Goal: Task Accomplishment & Management: Complete application form

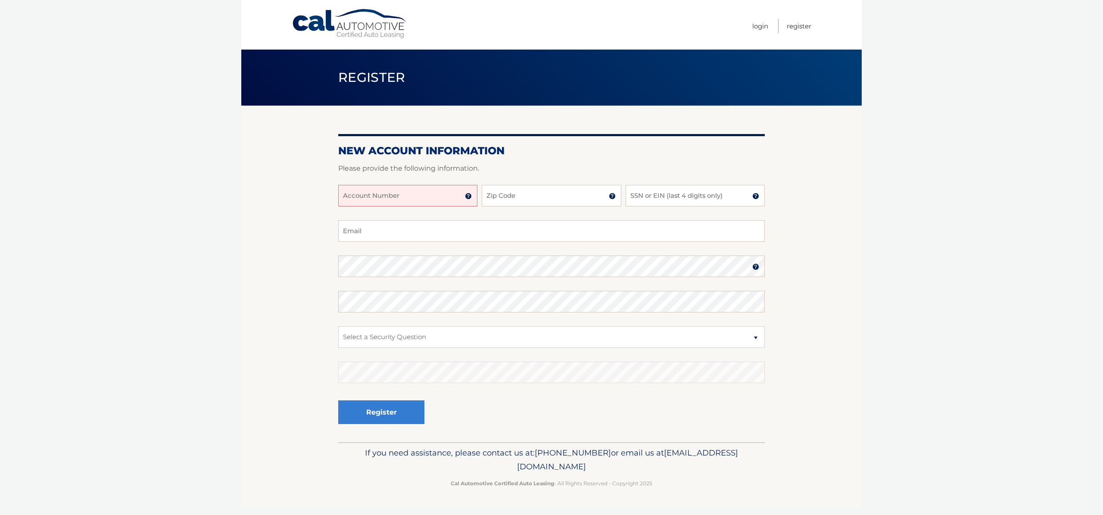
click at [427, 190] on input "Account Number" at bounding box center [407, 196] width 139 height 22
click at [357, 201] on input "44455980182" at bounding box center [407, 196] width 139 height 22
click at [373, 198] on input "44455980182" at bounding box center [407, 196] width 139 height 22
type input "44455980182"
click at [501, 197] on input "Zip Code" at bounding box center [551, 196] width 139 height 22
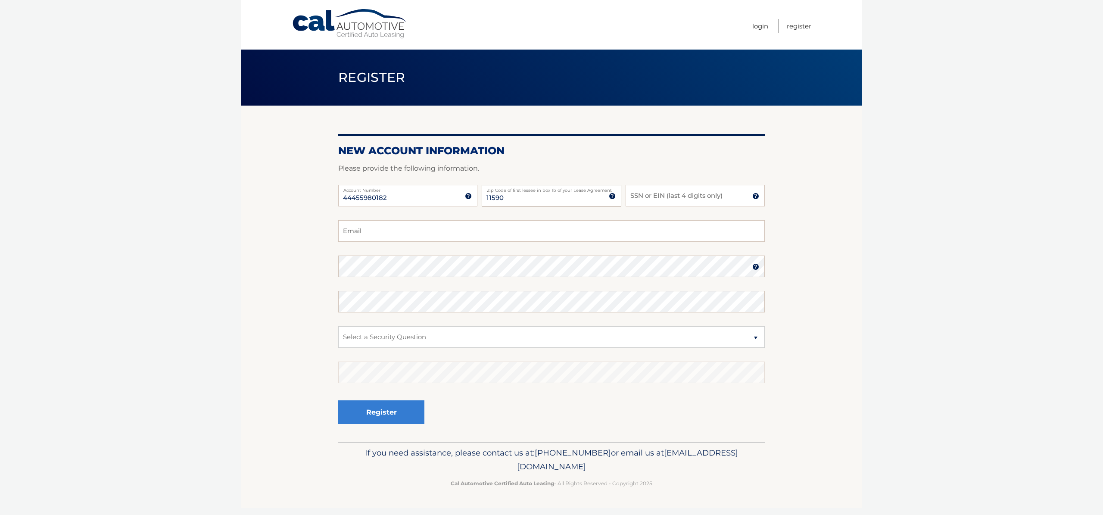
type input "11590"
click at [645, 194] on input "SSN or EIN (last 4 digits only)" at bounding box center [695, 196] width 139 height 22
click at [558, 198] on input "11590" at bounding box center [551, 196] width 139 height 22
click at [695, 199] on input "SSN or EIN (last 4 digits only)" at bounding box center [695, 196] width 139 height 22
type input "6615"
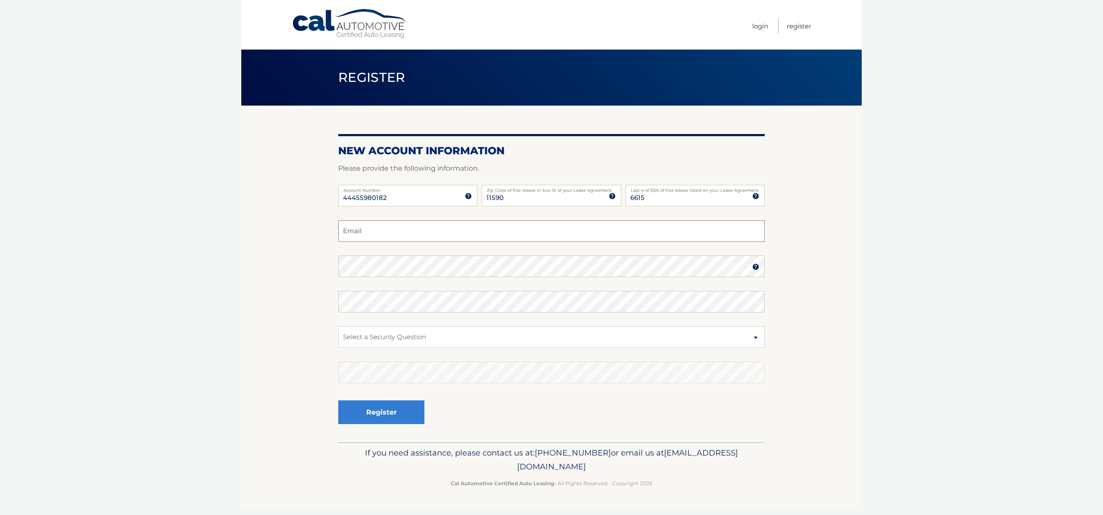
click at [691, 225] on input "Email" at bounding box center [551, 231] width 427 height 22
click at [444, 235] on input "Email" at bounding box center [551, 231] width 427 height 22
type input "kk"
click at [359, 231] on input "kk" at bounding box center [551, 231] width 427 height 22
drag, startPoint x: 380, startPoint y: 239, endPoint x: 289, endPoint y: 227, distance: 91.6
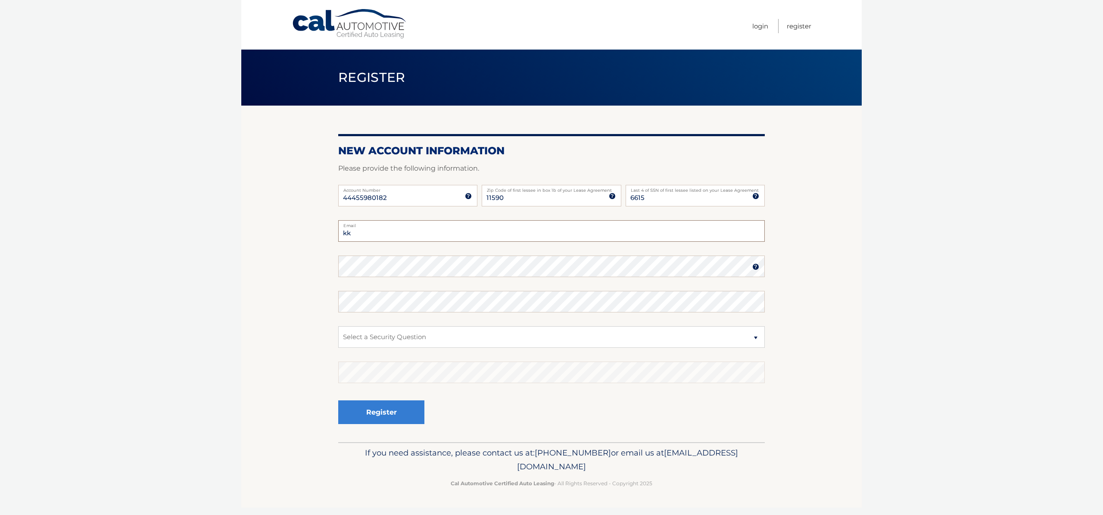
click at [289, 228] on section "New Account Information Please provide the following information. 44455980182 A…" at bounding box center [551, 274] width 620 height 336
